Goal: Information Seeking & Learning: Learn about a topic

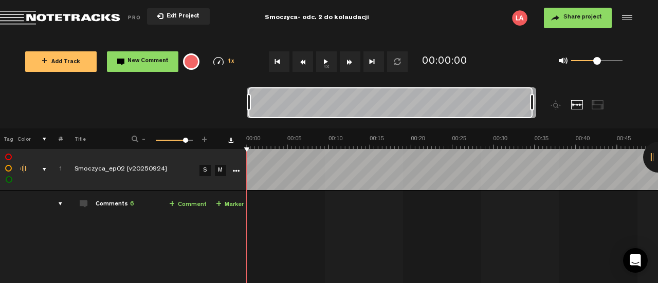
drag, startPoint x: 253, startPoint y: 103, endPoint x: 616, endPoint y: 88, distance: 363.3
click at [616, 88] on nt-zoom-navigation-bar at bounding box center [329, 107] width 658 height 41
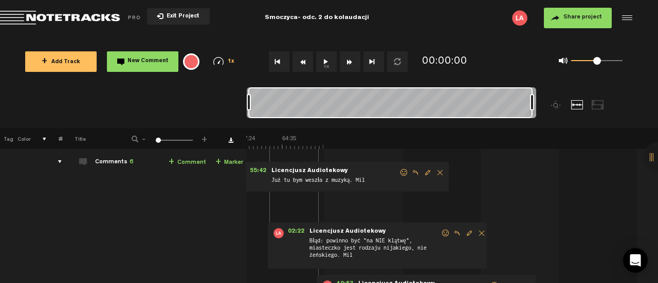
scroll to position [31, 8]
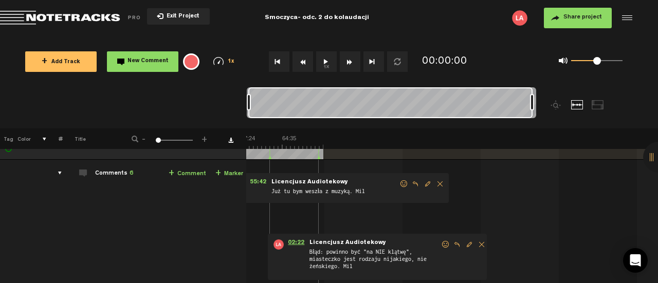
click at [291, 240] on span "02:22" at bounding box center [296, 245] width 25 height 10
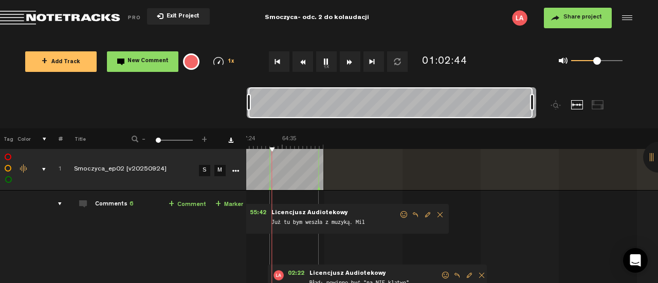
scroll to position [13, 8]
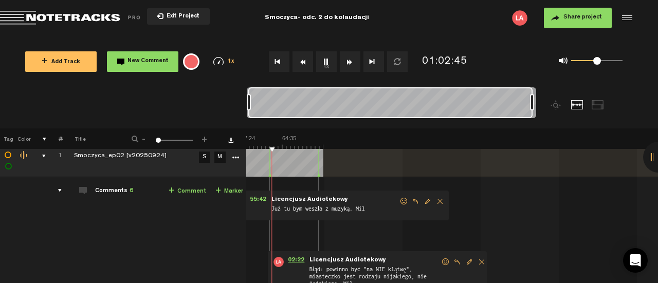
click at [286, 258] on span "02:22" at bounding box center [296, 262] width 25 height 10
click at [305, 64] on button "Rewind" at bounding box center [303, 61] width 21 height 21
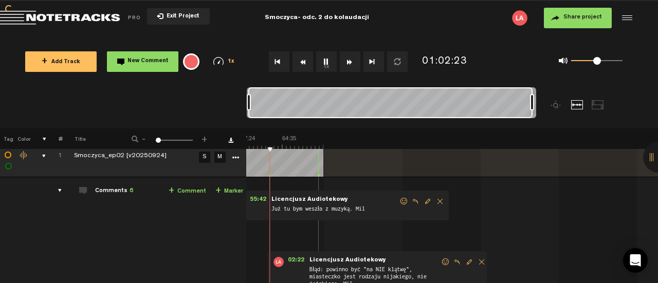
click at [305, 64] on button "Rewind" at bounding box center [303, 61] width 21 height 21
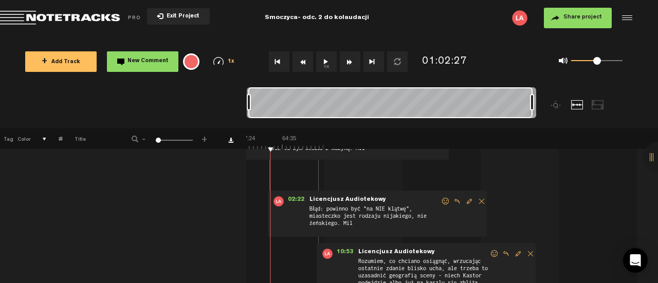
scroll to position [135, 8]
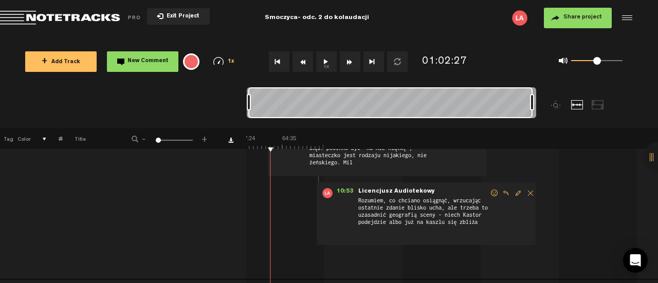
click at [377, 190] on span "Licencjusz Audiotekowy" at bounding box center [396, 191] width 79 height 7
click at [338, 190] on span "10:53" at bounding box center [345, 193] width 25 height 10
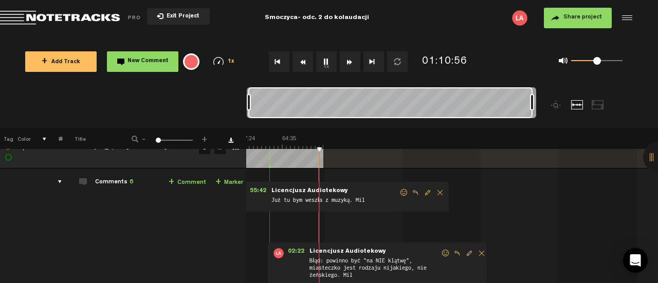
scroll to position [0, 8]
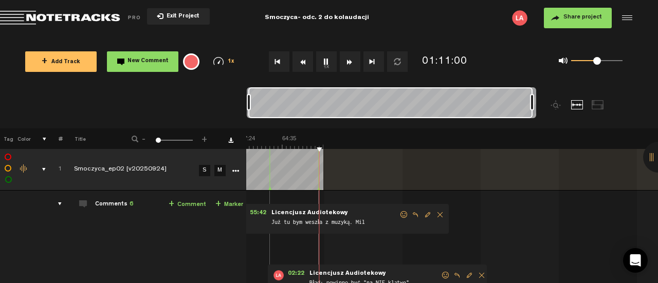
click at [312, 148] on img at bounding box center [118, 142] width 412 height 14
